Goal: Transaction & Acquisition: Obtain resource

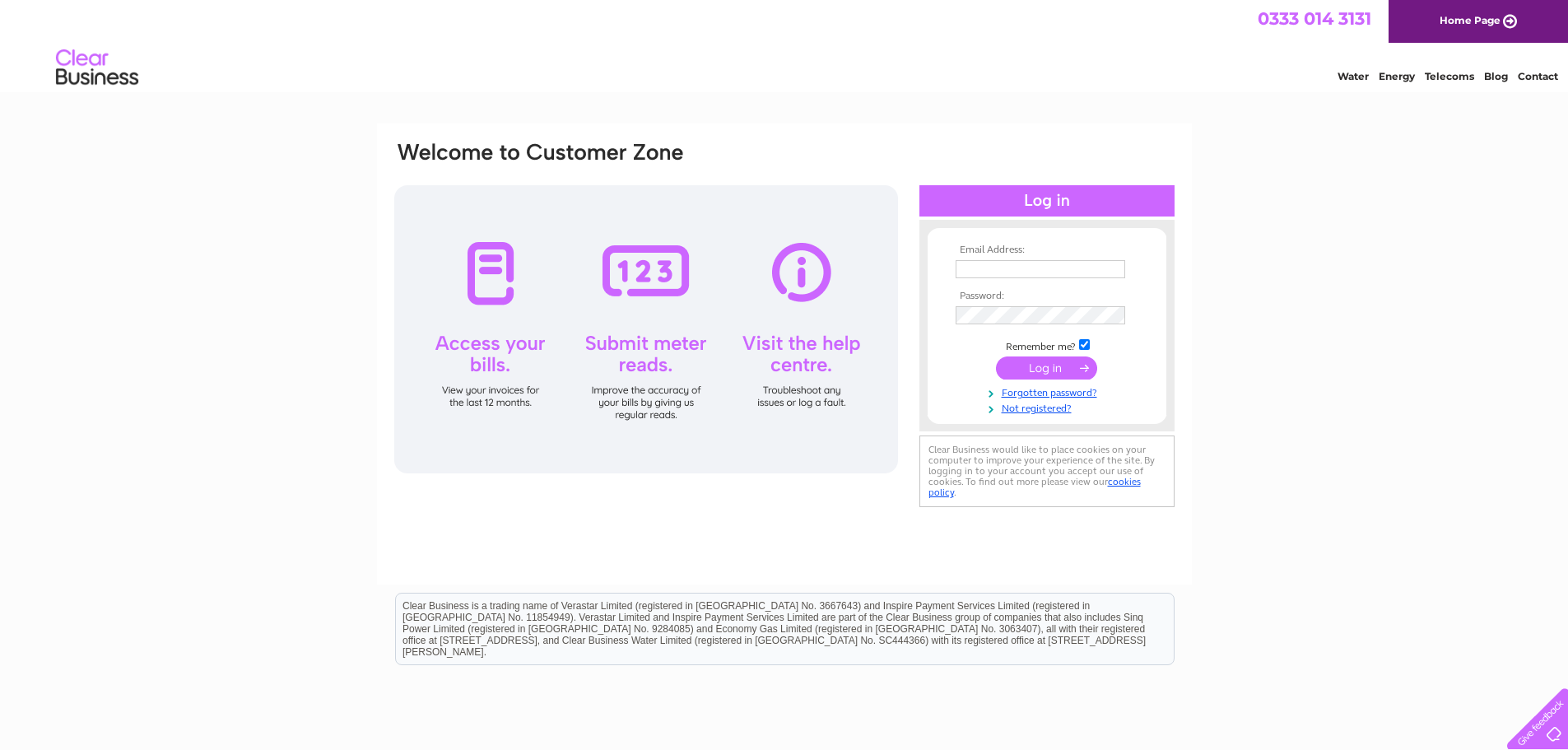
type input "accounts@arahygiene.com"
click at [1055, 369] on input "submit" at bounding box center [1046, 368] width 101 height 23
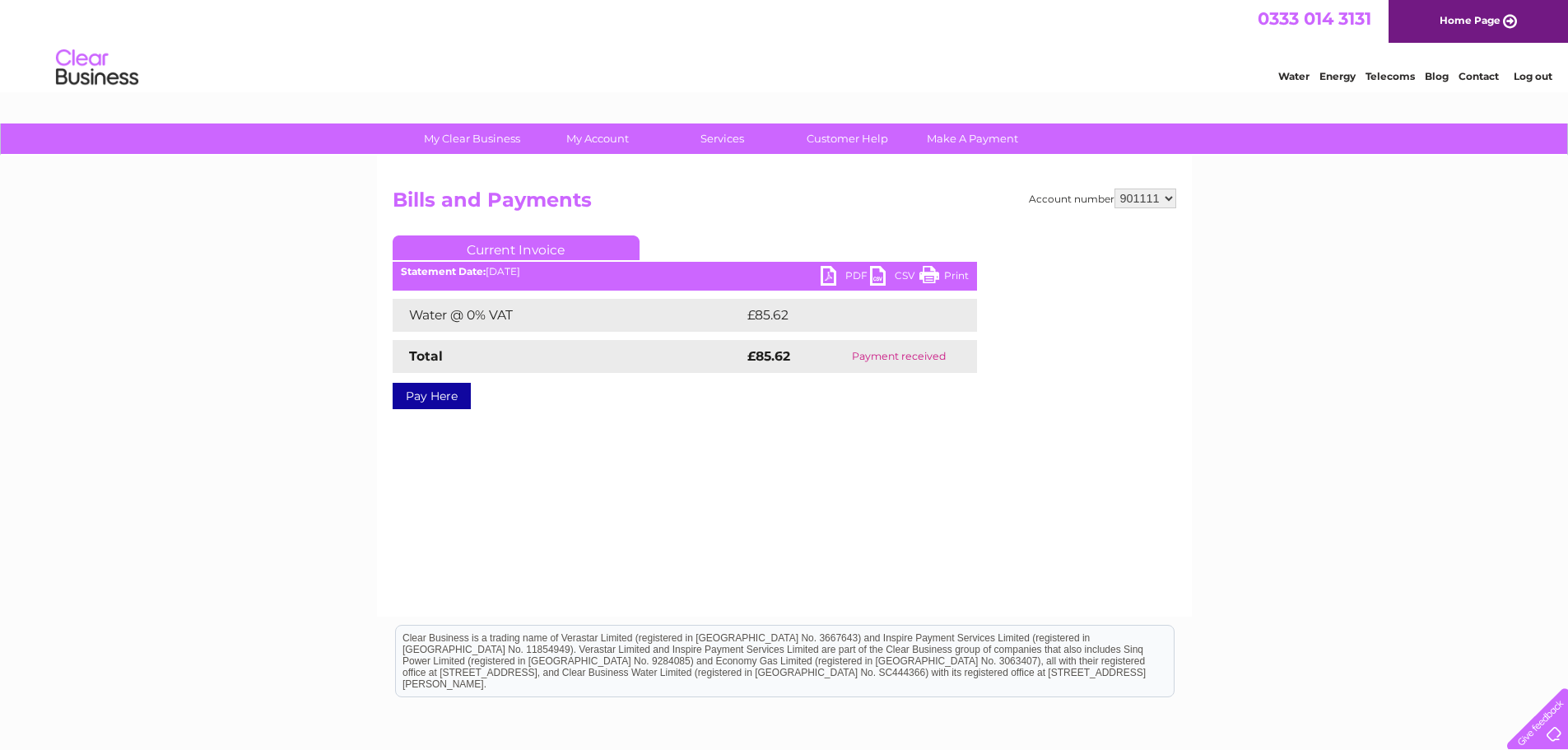
click at [1044, 371] on div "Account number 901111 Bills and Payments Current Invoice PDF CSV Print £85.62" at bounding box center [784, 310] width 783 height 245
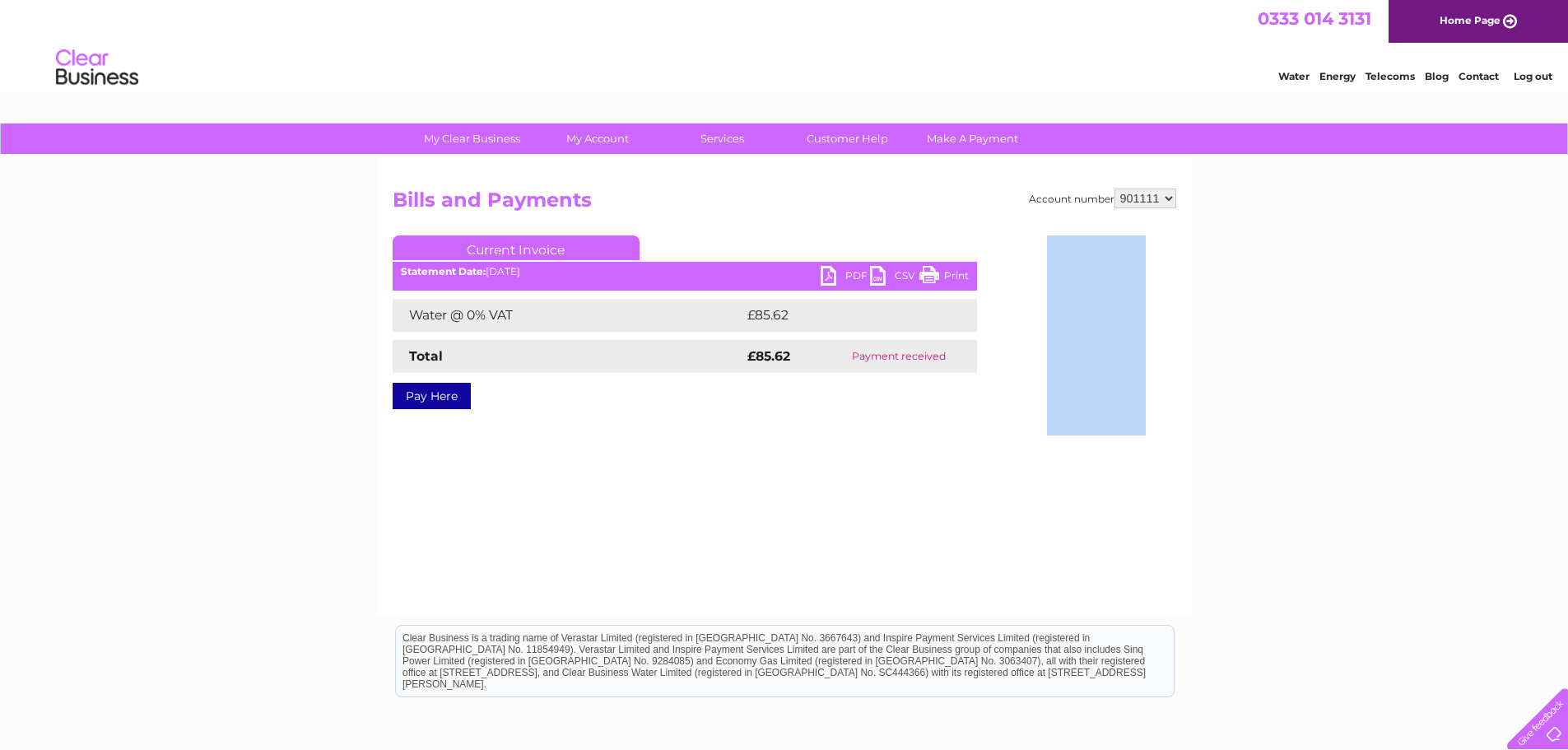
drag, startPoint x: 0, startPoint y: 0, endPoint x: 1047, endPoint y: 374, distance: 1111.8
click at [5, 140] on div "My Clear Business Login Details My Details My Preferences Link Account My Accou…" at bounding box center [784, 511] width 1568 height 775
click at [848, 280] on link "PDF" at bounding box center [844, 278] width 49 height 24
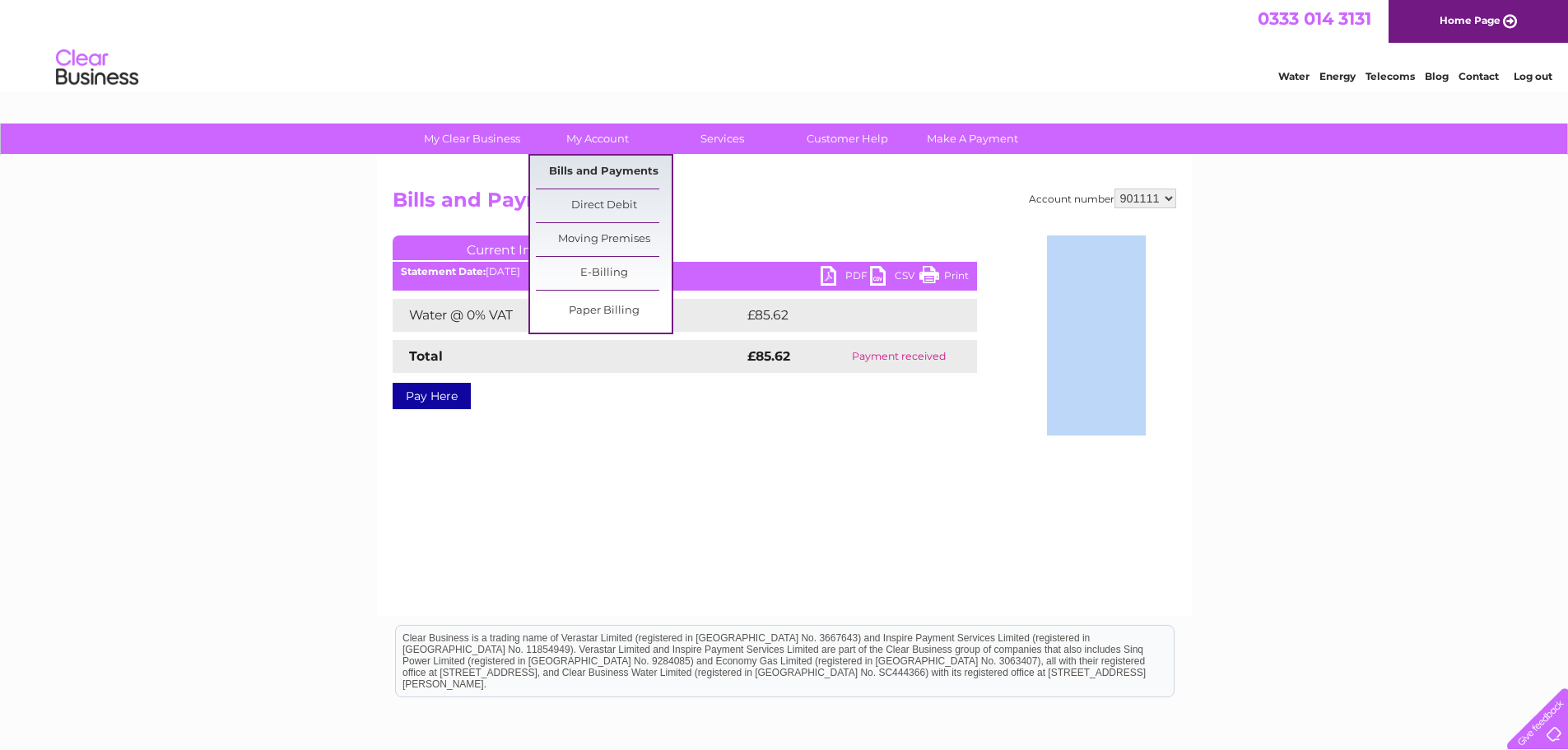
click at [582, 181] on link "Bills and Payments" at bounding box center [603, 172] width 136 height 33
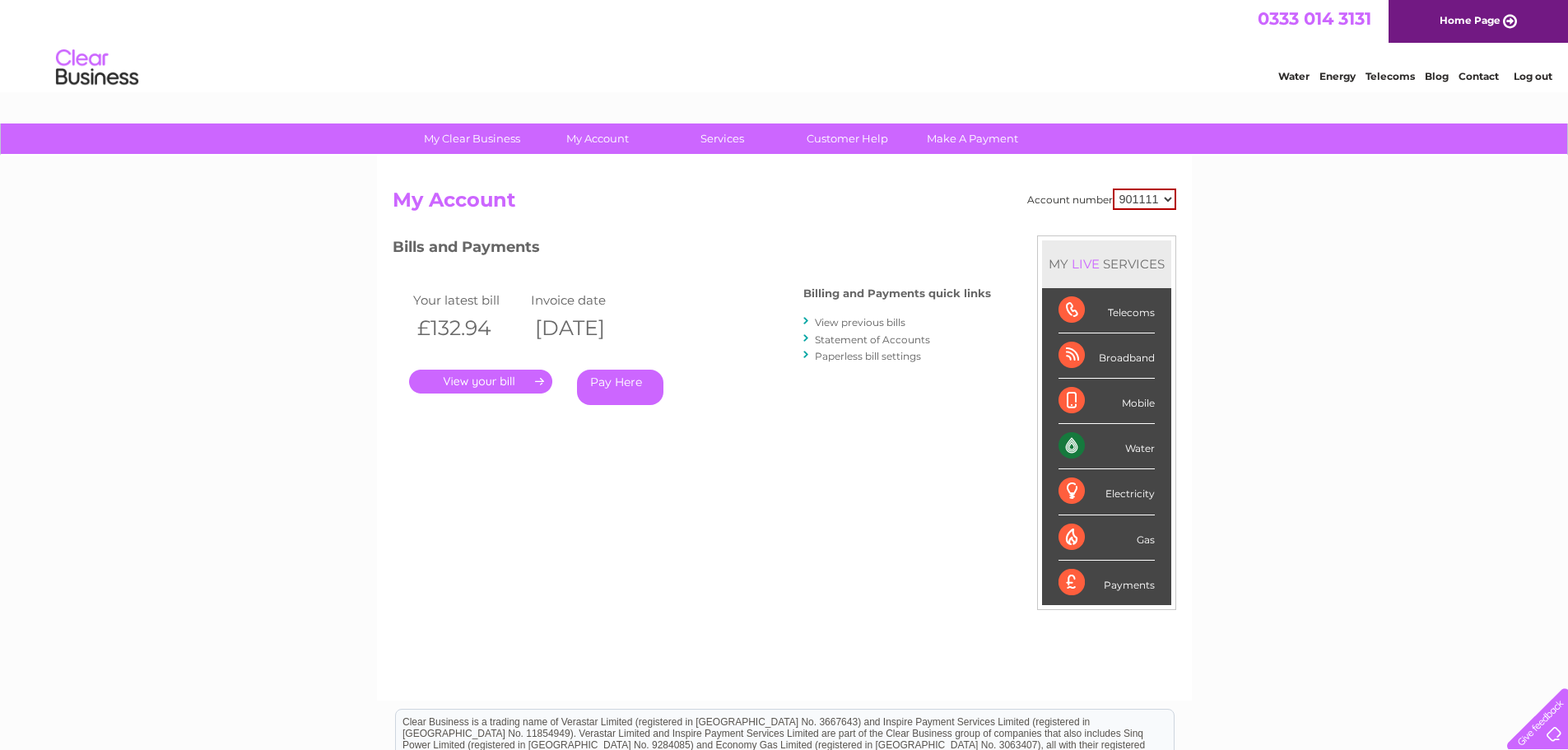
click at [498, 382] on link "." at bounding box center [481, 382] width 144 height 24
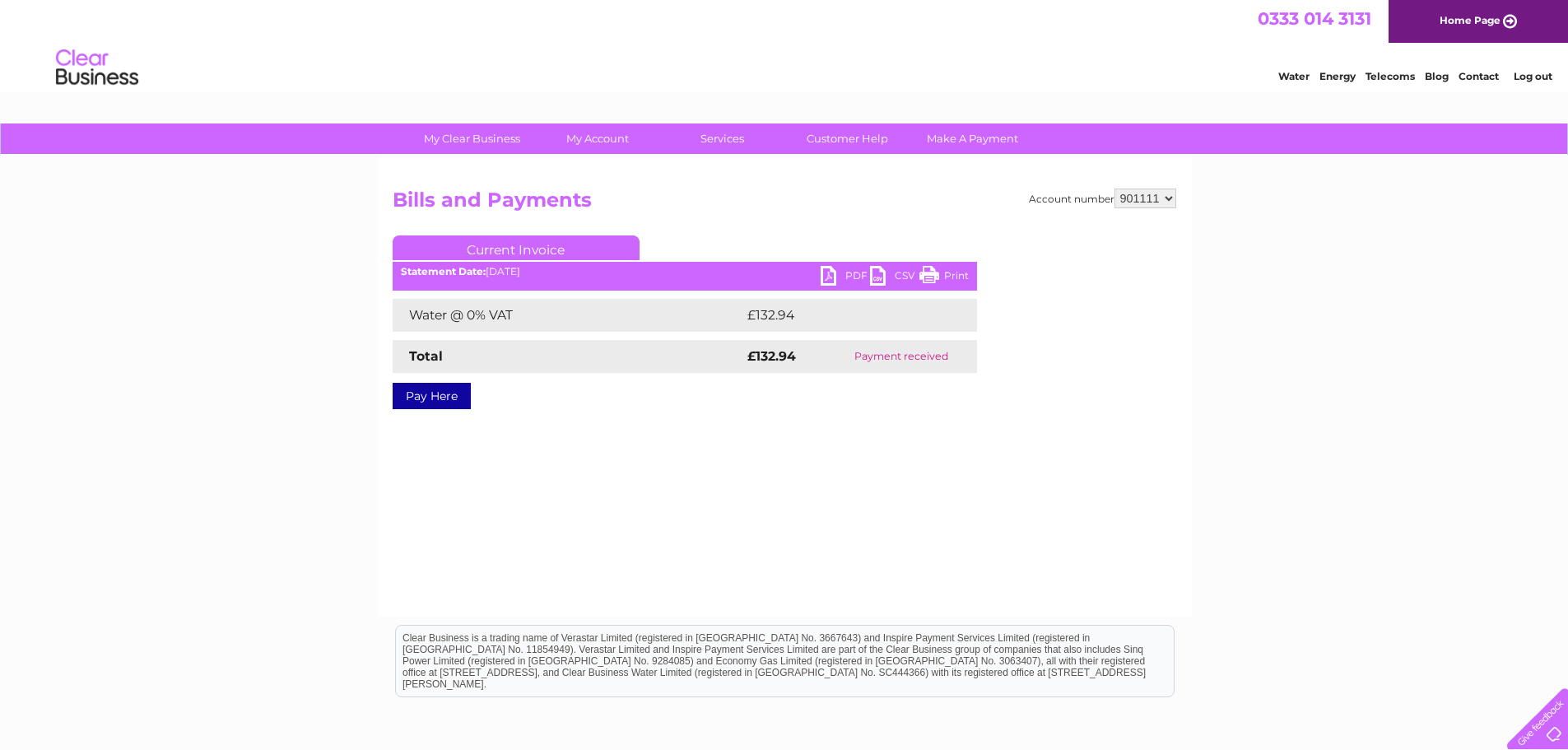
click at [848, 272] on link "PDF" at bounding box center [844, 278] width 49 height 24
